Goal: Task Accomplishment & Management: Use online tool/utility

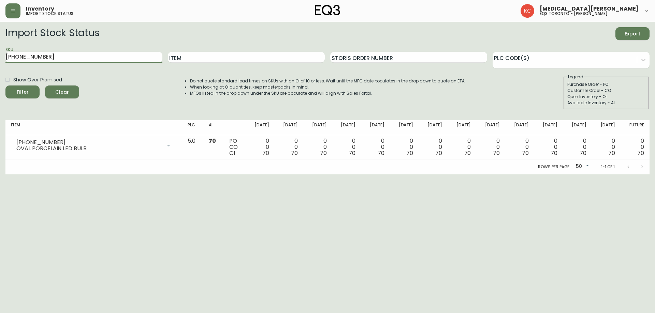
click at [87, 58] on input "[PHONE_NUMBER]" at bounding box center [83, 57] width 157 height 11
type input "3"
click at [10, 8] on button "button" at bounding box center [12, 10] width 15 height 15
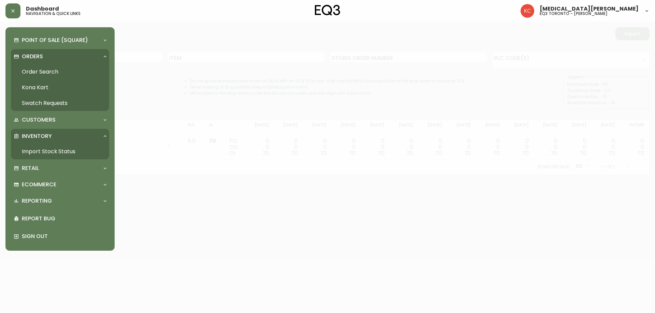
click at [44, 70] on link "Order Search" at bounding box center [60, 72] width 98 height 16
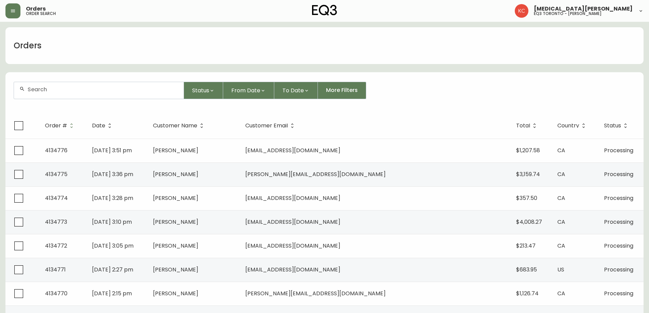
click at [68, 89] on input "text" at bounding box center [103, 89] width 151 height 6
type input "[PERSON_NAME]"
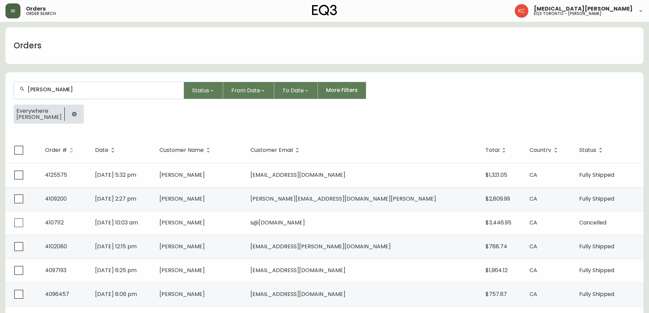
click at [16, 12] on button "button" at bounding box center [12, 10] width 15 height 15
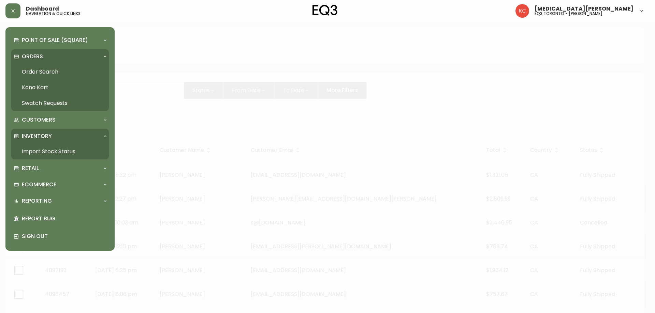
drag, startPoint x: 30, startPoint y: 153, endPoint x: 31, endPoint y: 147, distance: 6.2
click at [30, 152] on link "Import Stock Status" at bounding box center [60, 152] width 98 height 16
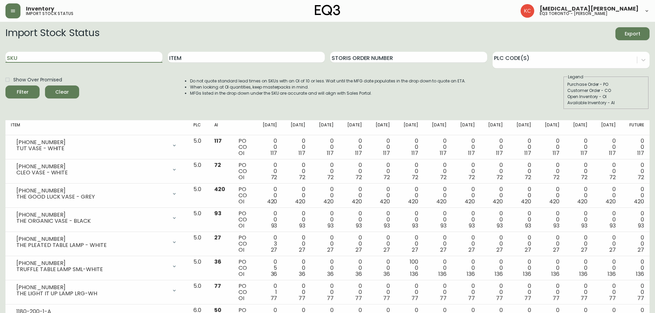
click at [47, 57] on input "SKU" at bounding box center [83, 57] width 157 height 11
paste input "[PHONE_NUMBER]"
type input "[PHONE_NUMBER]"
click at [5, 86] on button "Filter" at bounding box center [22, 92] width 34 height 13
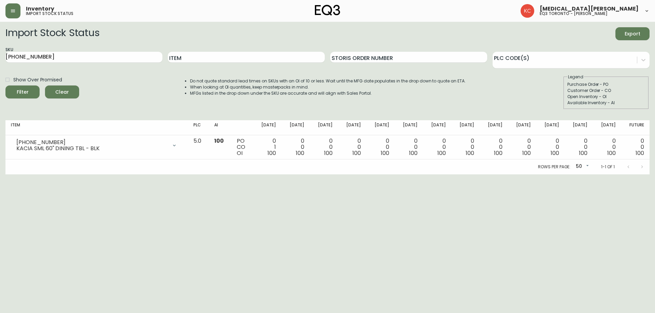
drag, startPoint x: 31, startPoint y: 233, endPoint x: 45, endPoint y: 91, distance: 142.2
click at [31, 175] on html "Inventory import stock status [MEDICAL_DATA][PERSON_NAME] eq3 toronto - [PERSON…" at bounding box center [327, 87] width 655 height 175
drag, startPoint x: 50, startPoint y: 57, endPoint x: 0, endPoint y: 60, distance: 50.5
click at [0, 60] on main "Import Stock Status Export SKU [PHONE_NUMBER] Item Storis Order Number PLC Code…" at bounding box center [327, 98] width 655 height 153
paste input "3020-422-25-A"
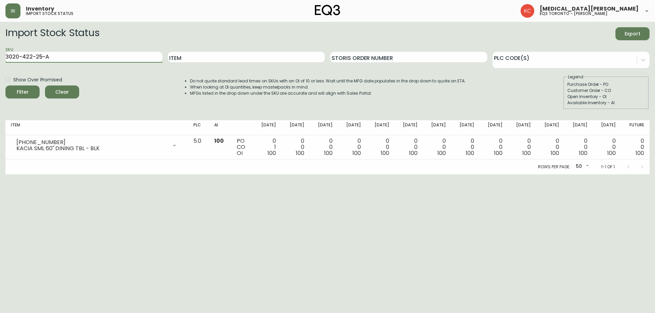
type input "3020-422-25-A"
click at [5, 86] on button "Filter" at bounding box center [22, 92] width 34 height 13
click at [22, 175] on html "Inventory import stock status [MEDICAL_DATA][PERSON_NAME] eq3 toronto - [PERSON…" at bounding box center [327, 87] width 655 height 175
drag, startPoint x: 55, startPoint y: 56, endPoint x: 0, endPoint y: 61, distance: 54.9
click at [0, 64] on main "Import Stock Status Export SKU 3020-422-25-A Item Storis Order Number PLC Code(…" at bounding box center [327, 98] width 655 height 153
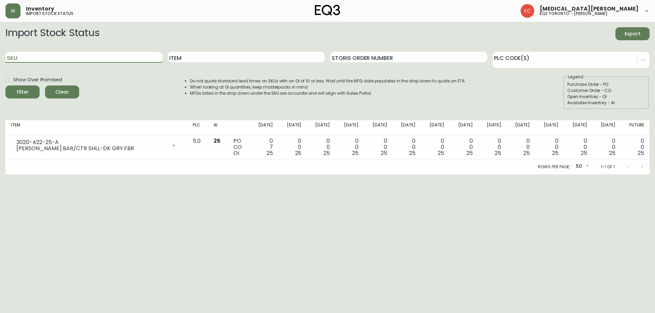
paste input "3020-423-4-B"
type input "3020-423-4-B"
click at [5, 86] on button "Filter" at bounding box center [22, 92] width 34 height 13
drag, startPoint x: 39, startPoint y: 224, endPoint x: 46, endPoint y: 64, distance: 159.7
click at [39, 175] on html "Inventory import stock status [MEDICAL_DATA][PERSON_NAME] eq3 toronto - [PERSON…" at bounding box center [327, 87] width 655 height 175
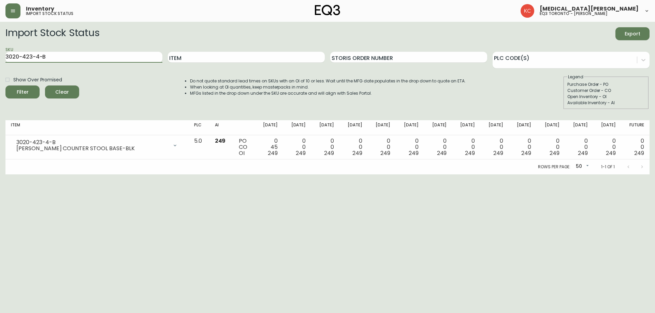
drag, startPoint x: 109, startPoint y: 55, endPoint x: 73, endPoint y: 64, distance: 37.2
click at [64, 62] on input "3020-423-4-B" at bounding box center [83, 57] width 157 height 11
drag, startPoint x: 48, startPoint y: 57, endPoint x: 0, endPoint y: 58, distance: 47.7
click at [0, 58] on main "Import Stock Status Export SKU 3020-423-4-B Item Storis Order Number PLC Code(s…" at bounding box center [327, 98] width 655 height 153
paste input "[PHONE_NUMBER]"
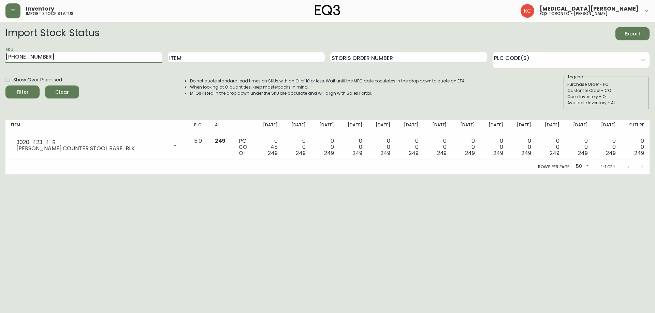
type input "[PHONE_NUMBER]"
click at [5, 86] on button "Filter" at bounding box center [22, 92] width 34 height 13
